Goal: Transaction & Acquisition: Purchase product/service

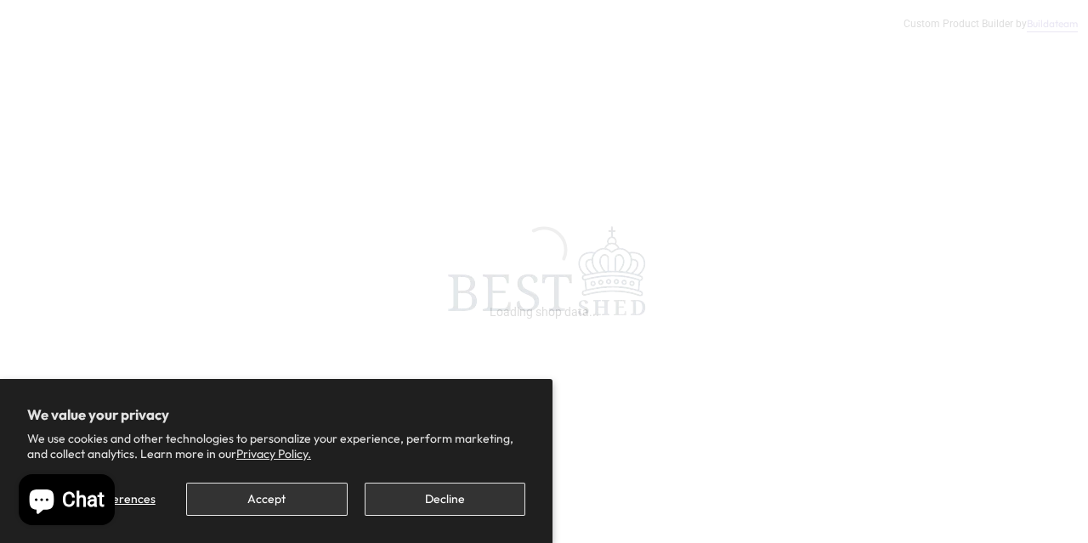
scroll to position [255, 0]
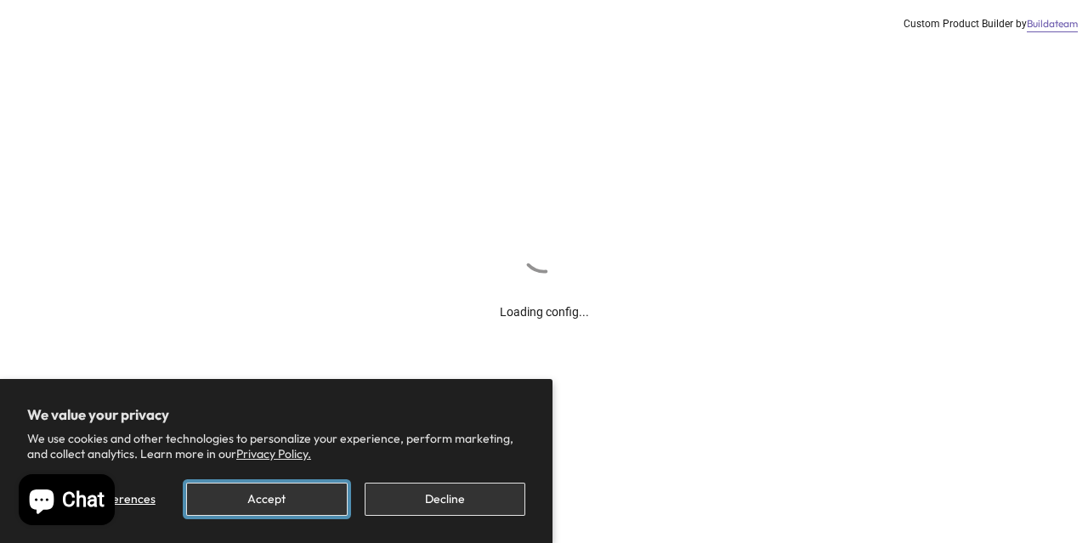
click at [304, 497] on button "Accept" at bounding box center [266, 499] width 161 height 33
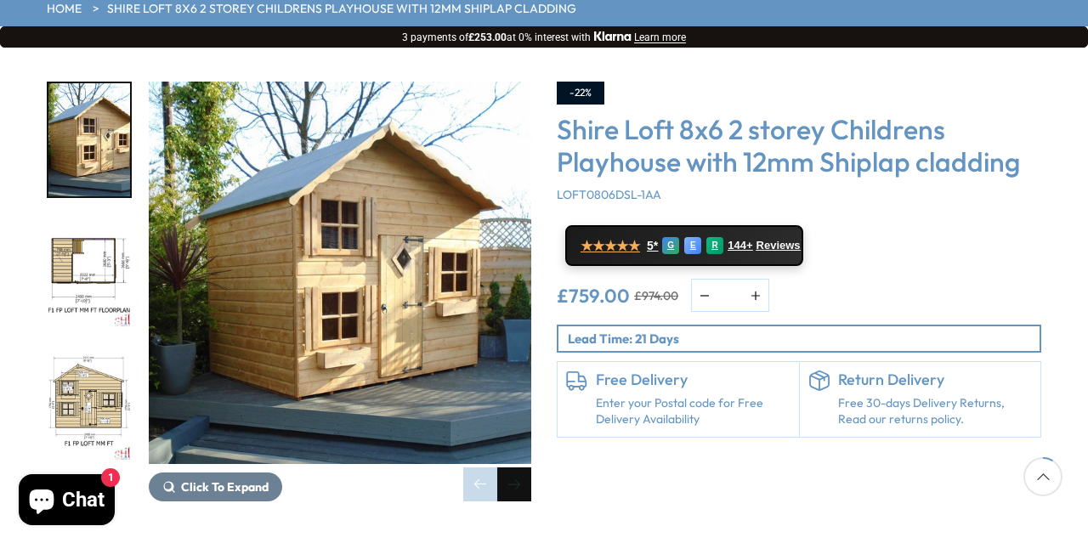
click at [521, 468] on div "Next slide" at bounding box center [514, 485] width 34 height 34
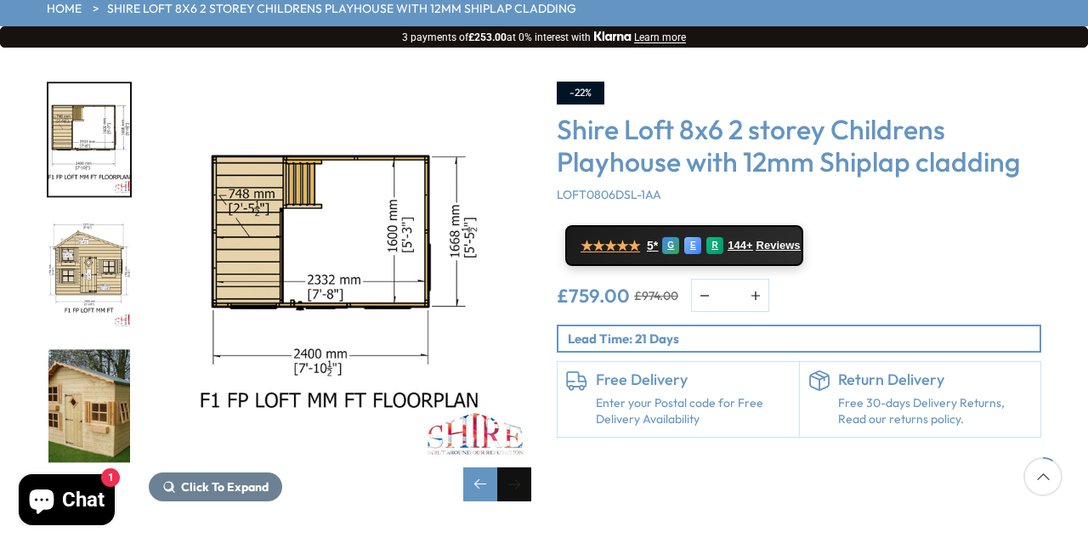
click at [521, 468] on div "Next slide" at bounding box center [514, 485] width 34 height 34
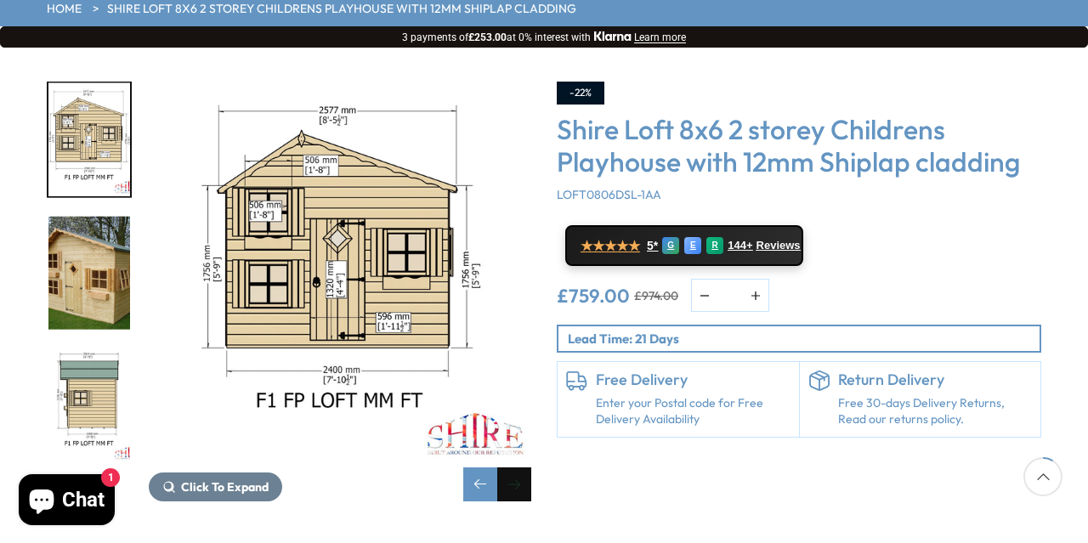
click at [521, 468] on div "Next slide" at bounding box center [514, 485] width 34 height 34
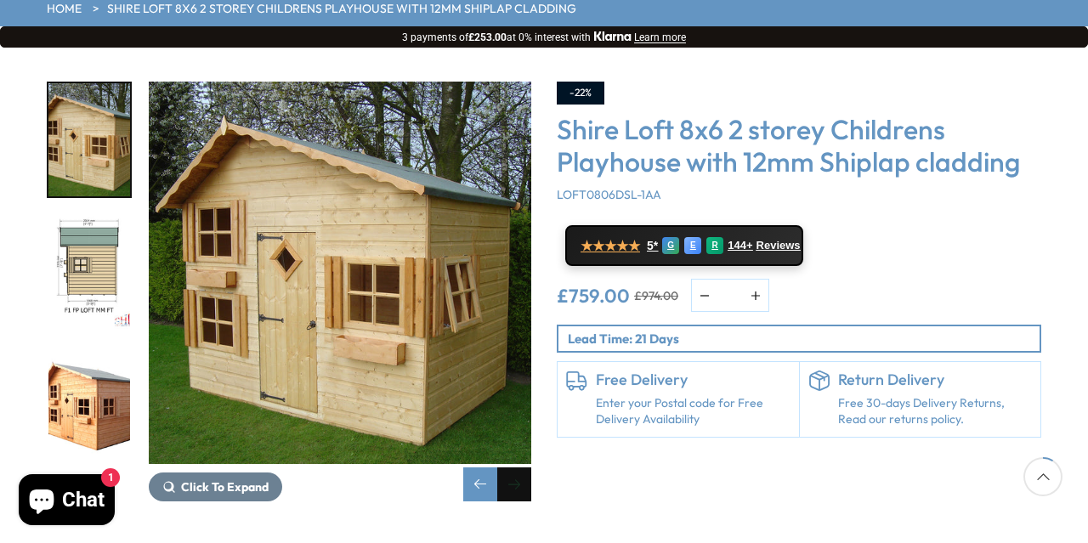
click at [521, 468] on div "Next slide" at bounding box center [514, 485] width 34 height 34
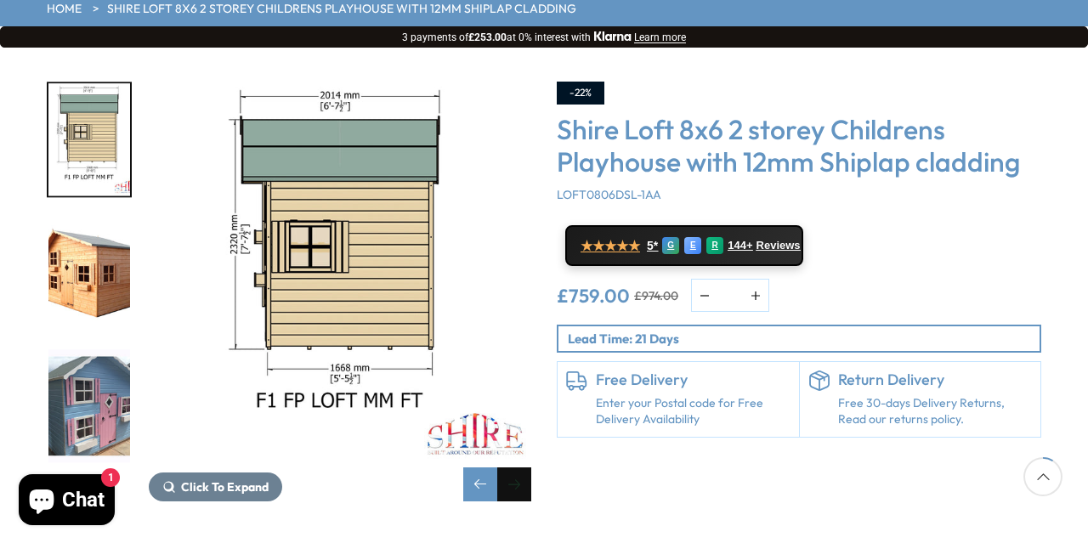
click at [521, 468] on div "Next slide" at bounding box center [514, 485] width 34 height 34
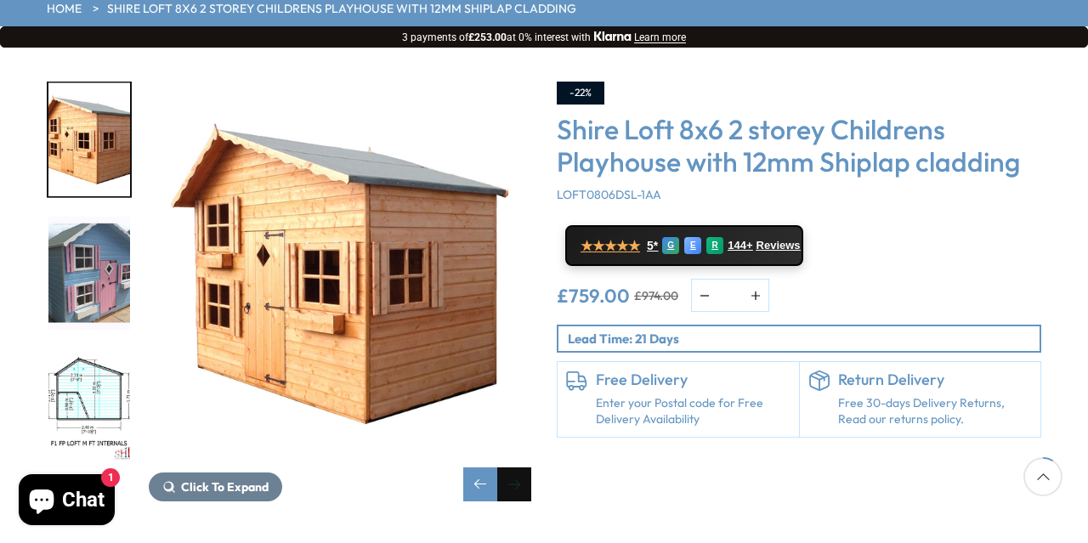
click at [521, 468] on div "Next slide" at bounding box center [514, 485] width 34 height 34
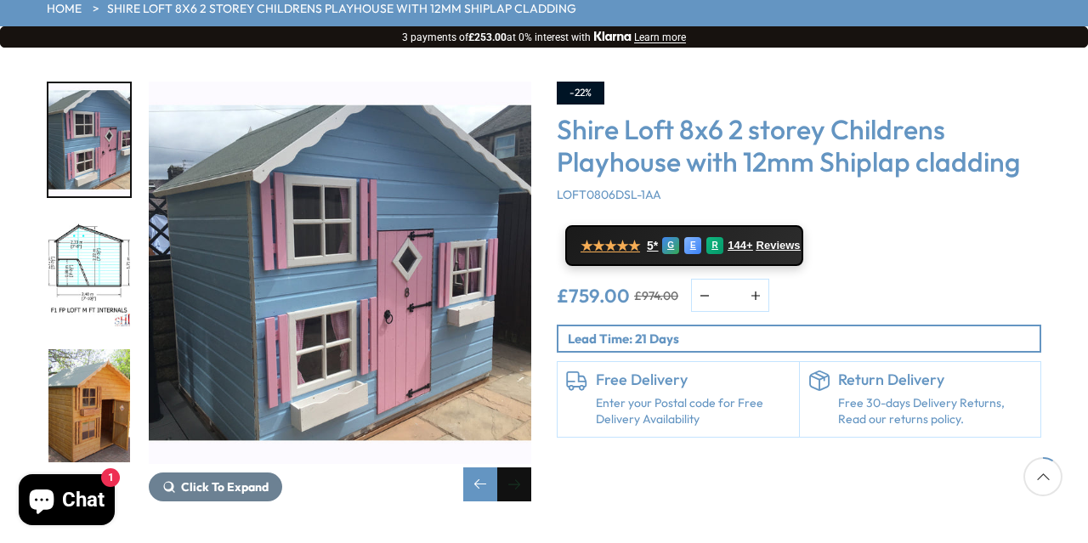
click at [521, 468] on div "Next slide" at bounding box center [514, 485] width 34 height 34
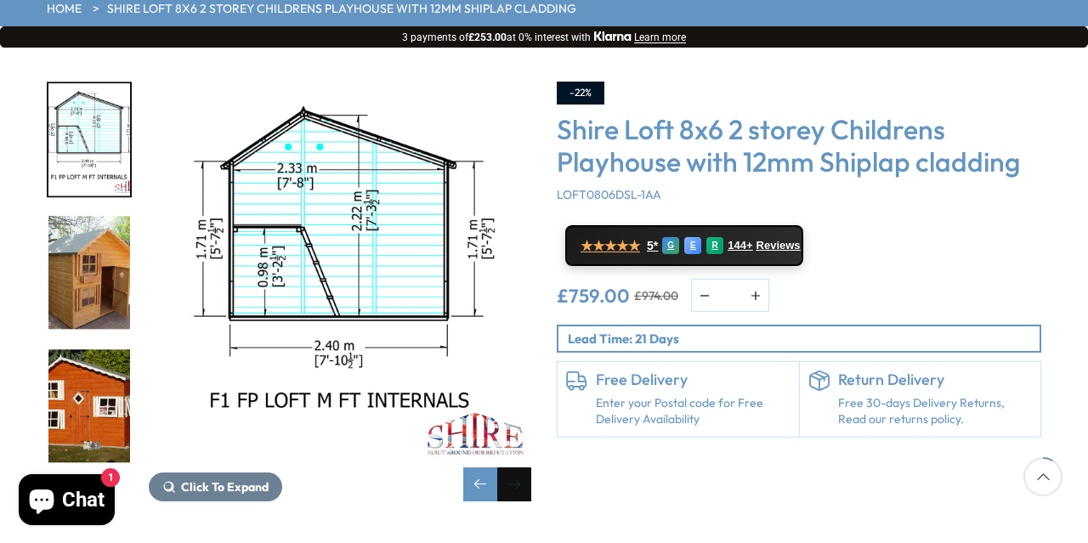
click at [521, 468] on div "Next slide" at bounding box center [514, 485] width 34 height 34
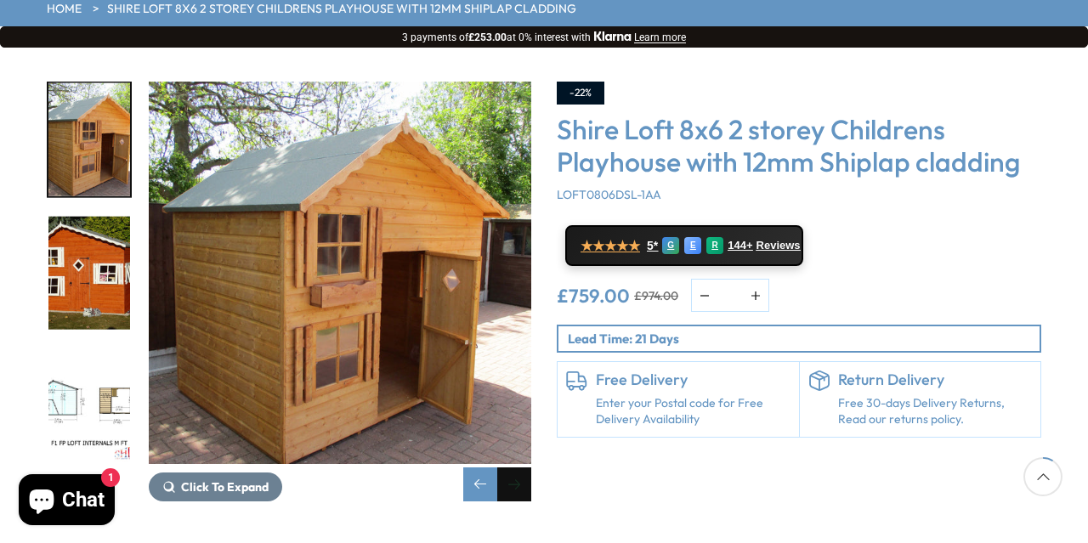
click at [521, 468] on div "Next slide" at bounding box center [514, 485] width 34 height 34
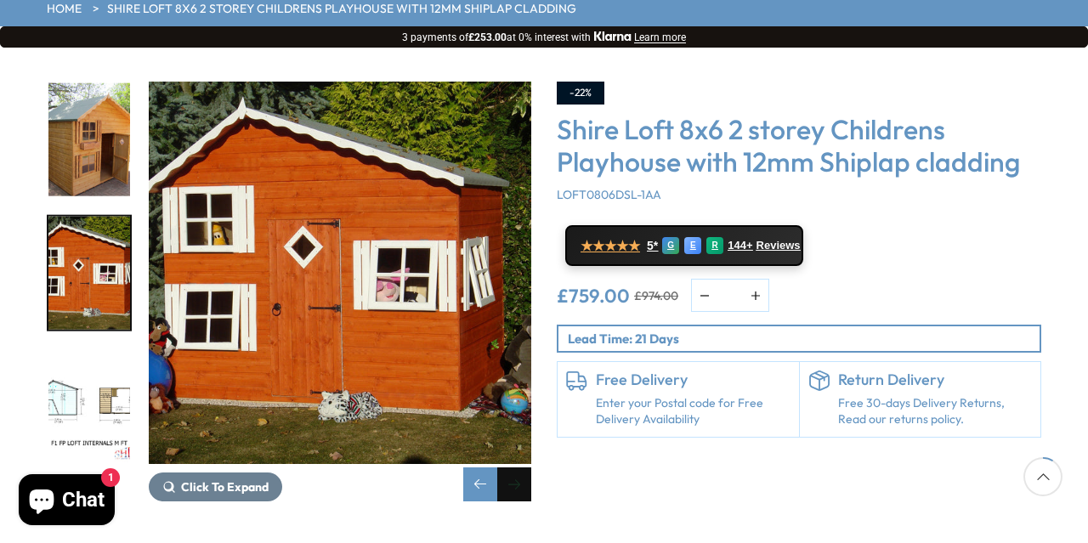
click at [521, 468] on div "Next slide" at bounding box center [514, 485] width 34 height 34
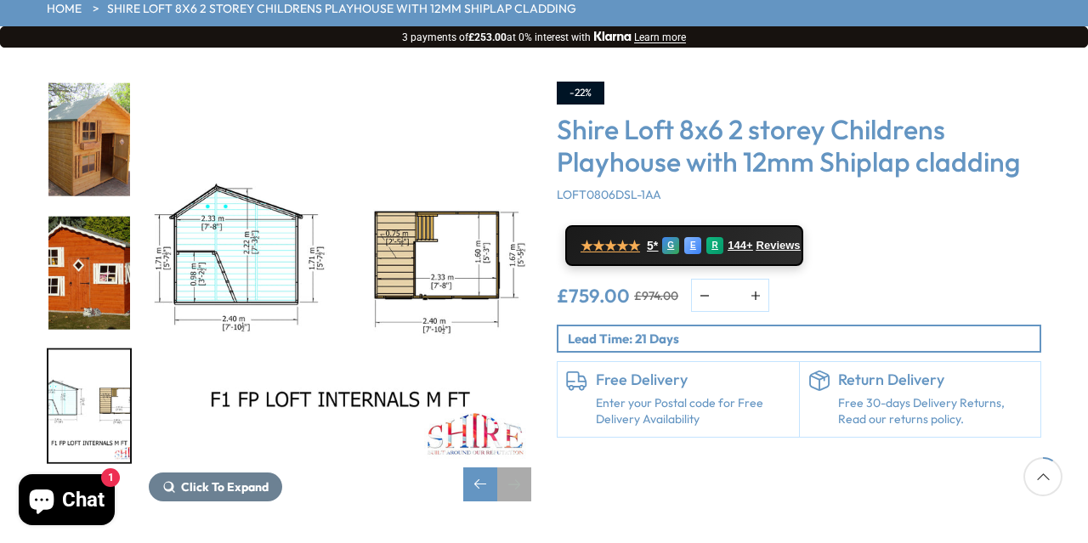
click at [521, 468] on div "Next slide" at bounding box center [514, 485] width 34 height 34
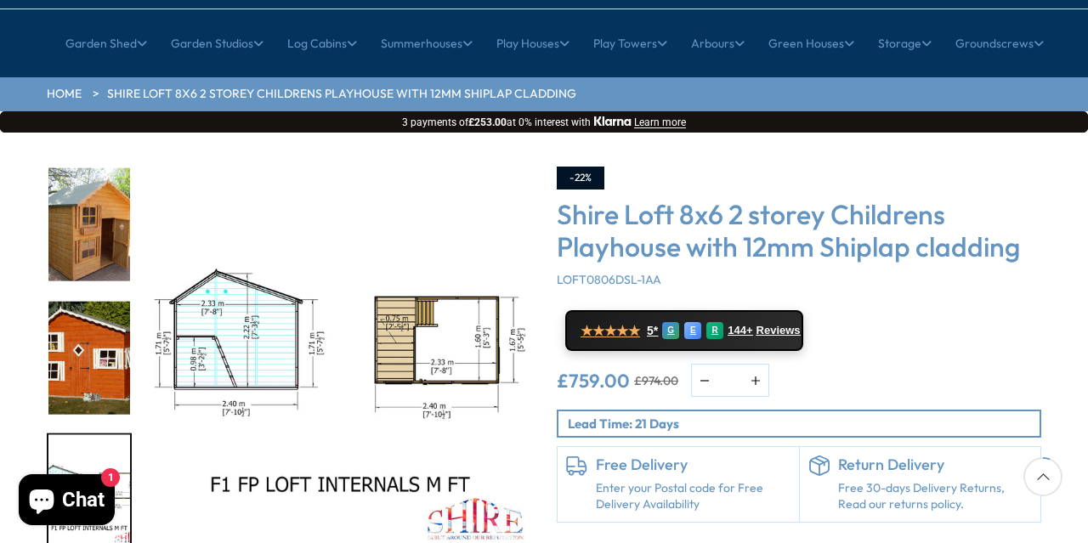
click at [691, 415] on p "Lead Time: 21 Days" at bounding box center [804, 424] width 472 height 18
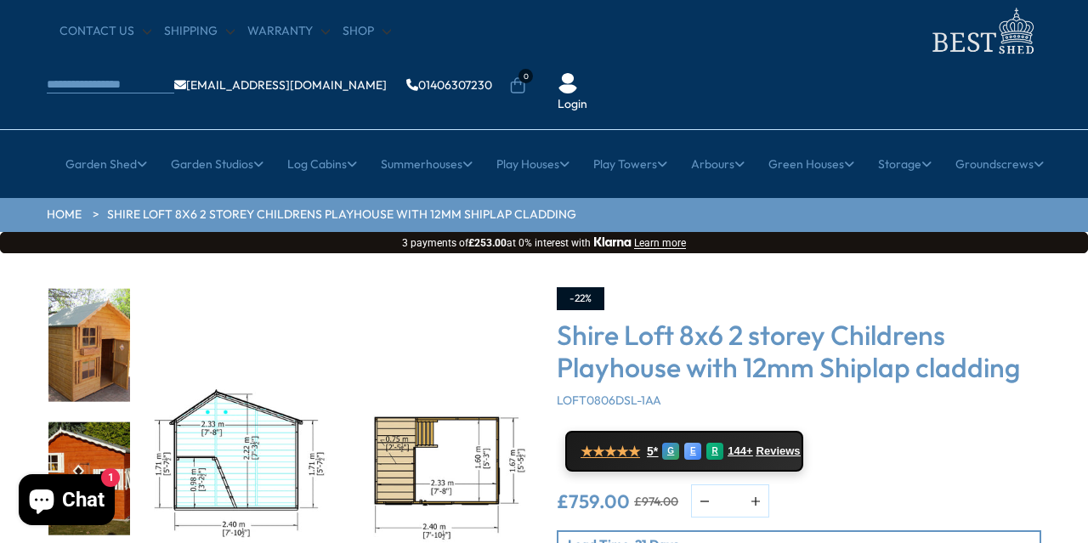
scroll to position [0, 0]
